Goal: Find specific page/section: Find specific page/section

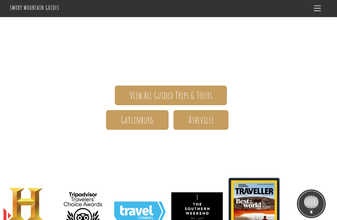
scroll to position [85, 0]
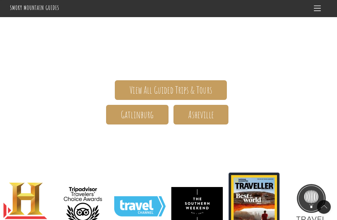
click at [142, 113] on span "Gatlinburg" at bounding box center [137, 115] width 33 height 7
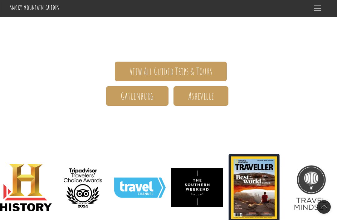
scroll to position [105, 0]
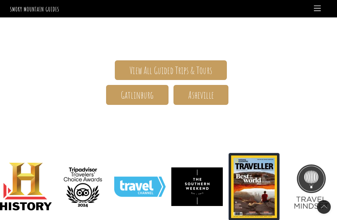
click at [318, 9] on span "Menu" at bounding box center [317, 9] width 7 height 6
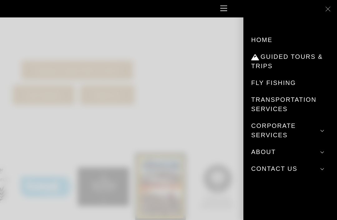
click at [264, 154] on link "About" at bounding box center [290, 152] width 78 height 17
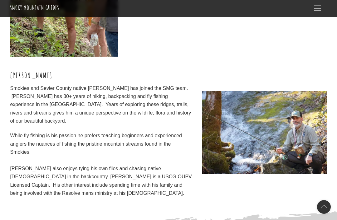
scroll to position [1824, 0]
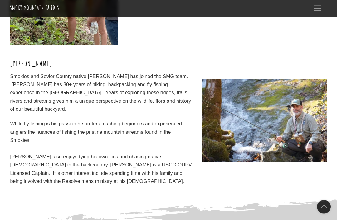
scroll to position [1830, 0]
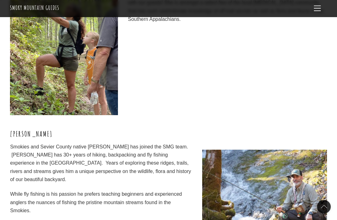
scroll to position [1765, 0]
